Goal: Navigation & Orientation: Find specific page/section

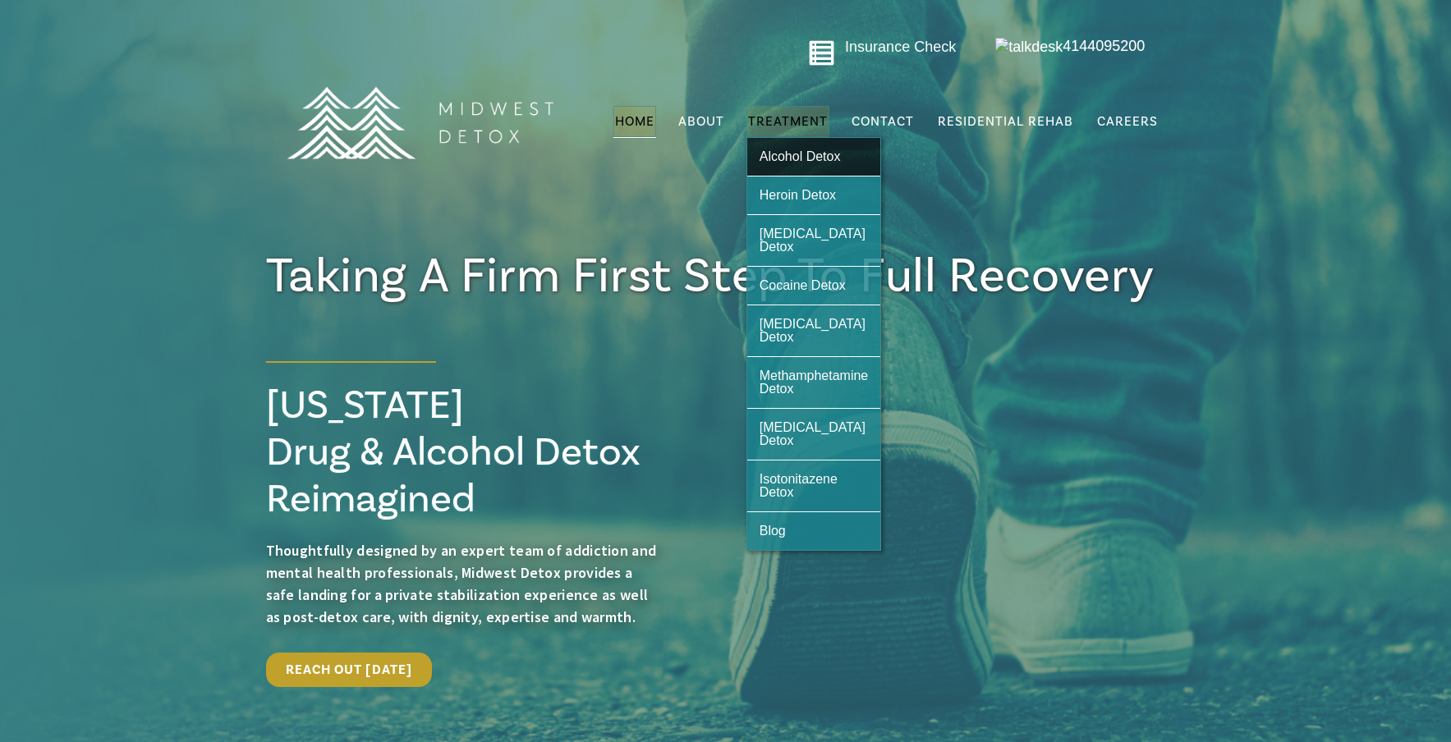
click at [794, 161] on span "Alcohol Detox" at bounding box center [799, 156] width 81 height 14
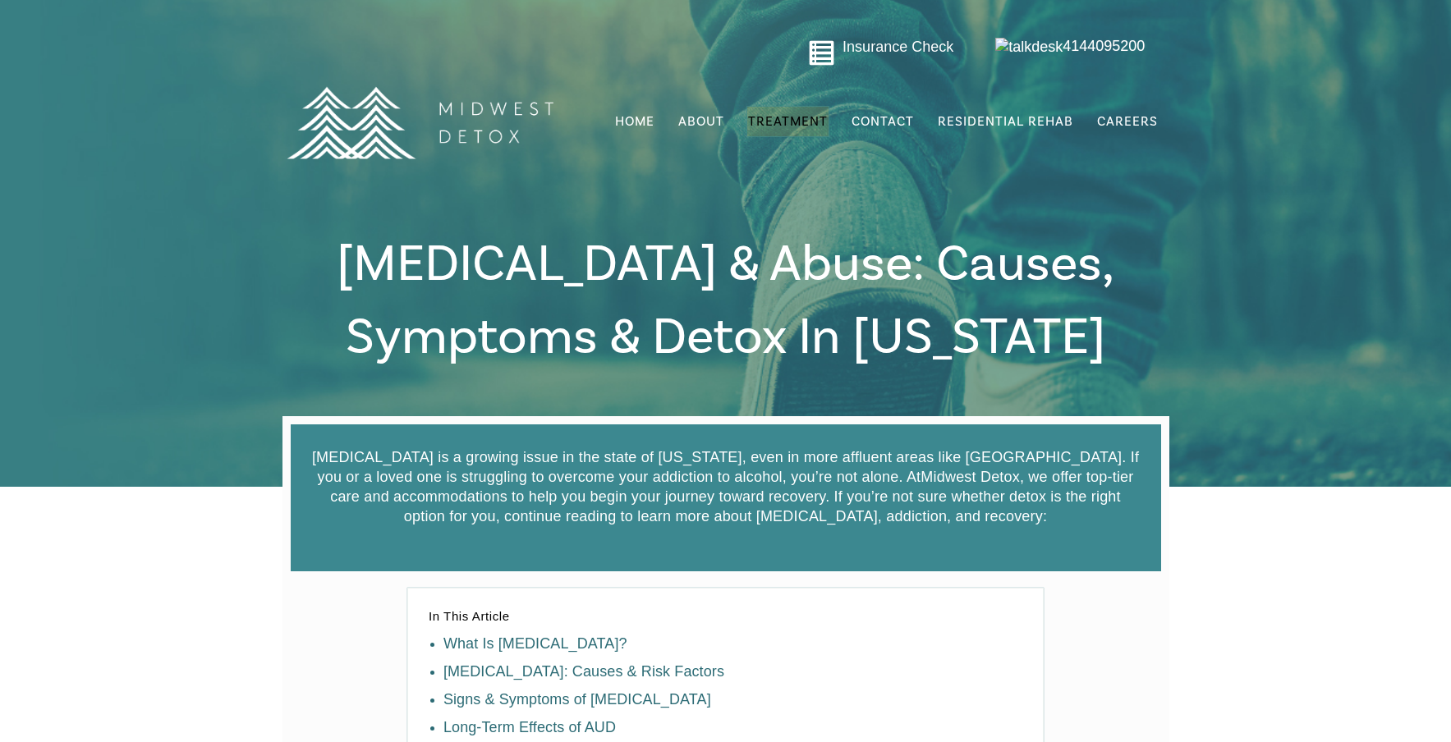
click at [386, 154] on img at bounding box center [419, 123] width 287 height 144
